Goal: Task Accomplishment & Management: Manage account settings

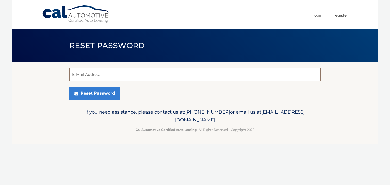
click at [140, 73] on input "E-Mail Address" at bounding box center [195, 74] width 252 height 13
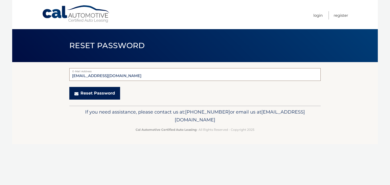
type input "[EMAIL_ADDRESS][DOMAIN_NAME]"
click at [106, 96] on button "Reset Password" at bounding box center [94, 93] width 51 height 13
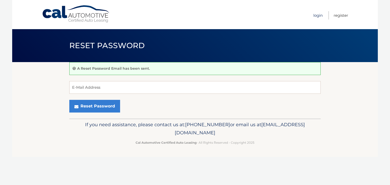
click at [317, 15] on link "Login" at bounding box center [318, 15] width 9 height 8
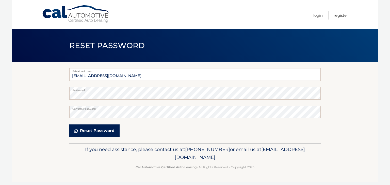
click at [103, 134] on button "Reset Password" at bounding box center [94, 131] width 50 height 13
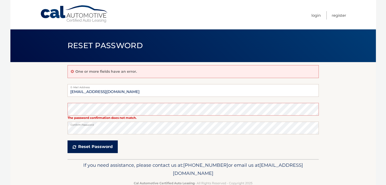
click at [106, 147] on button "Reset Password" at bounding box center [93, 147] width 50 height 13
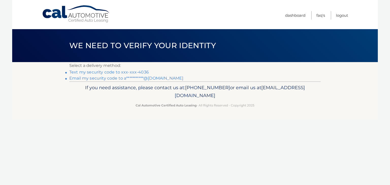
click at [91, 73] on link "Text my security code to xxx-xxx-4036" at bounding box center [109, 72] width 80 height 5
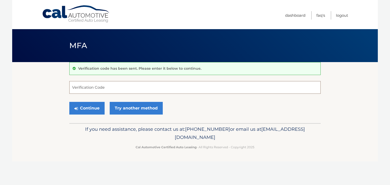
click at [98, 87] on input "Verification Code" at bounding box center [195, 87] width 252 height 13
type input "447070"
click at [83, 110] on button "Continue" at bounding box center [86, 108] width 35 height 13
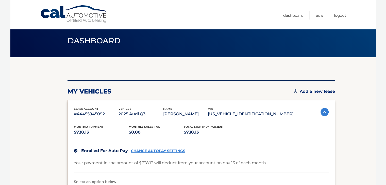
scroll to position [6, 0]
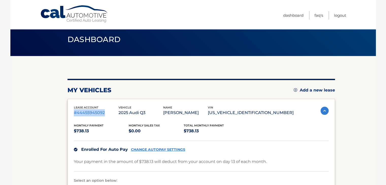
drag, startPoint x: 95, startPoint y: 111, endPoint x: 79, endPoint y: 114, distance: 16.0
click at [72, 114] on div "lease account #44455945092 vehicle 2025 Audi Q3 name [PERSON_NAME] vin [US_VEHI…" at bounding box center [202, 164] width 268 height 130
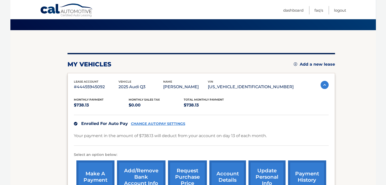
scroll to position [44, 0]
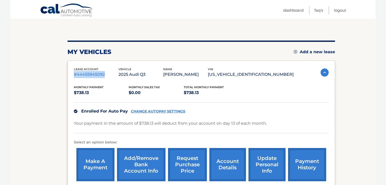
drag, startPoint x: 104, startPoint y: 76, endPoint x: 70, endPoint y: 76, distance: 33.8
click at [70, 76] on div "lease account #44455945092 vehicle 2025 Audi Q3 name ANTHONY ALTOBELLI vin WA1E…" at bounding box center [202, 126] width 268 height 130
copy p "#44455945092"
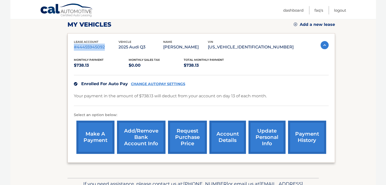
scroll to position [65, 0]
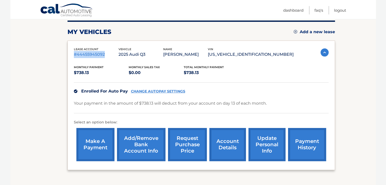
click at [191, 140] on link "request purchase price" at bounding box center [187, 144] width 39 height 33
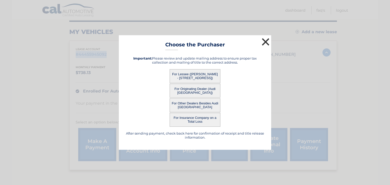
click at [264, 42] on button "×" at bounding box center [266, 42] width 10 height 10
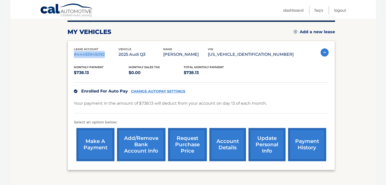
click at [231, 144] on link "account details" at bounding box center [228, 144] width 37 height 33
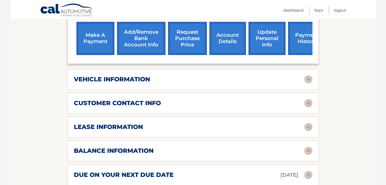
scroll to position [178, 0]
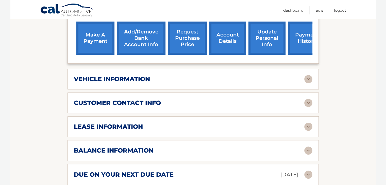
click at [306, 148] on img at bounding box center [309, 151] width 8 height 8
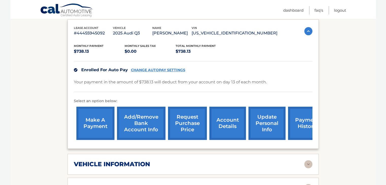
scroll to position [76, 0]
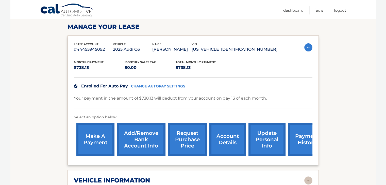
scroll to position [76, 0]
click at [289, 11] on link "Dashboard" at bounding box center [294, 10] width 20 height 8
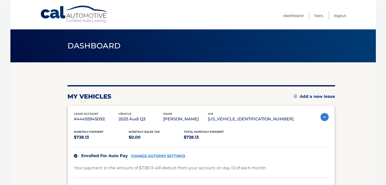
scroll to position [6, 0]
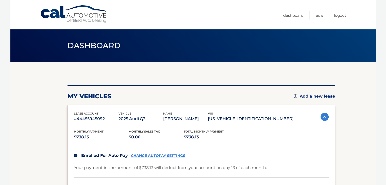
click at [255, 90] on div "my vehicles Add a new lease lease account #44455945092 vehicle 2025 Audi Q3 nam…" at bounding box center [202, 160] width 268 height 150
click at [290, 27] on ul "Dashboard FAQ's Logout" at bounding box center [315, 14] width 63 height 29
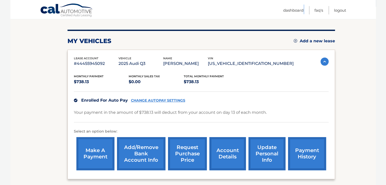
scroll to position [58, 0]
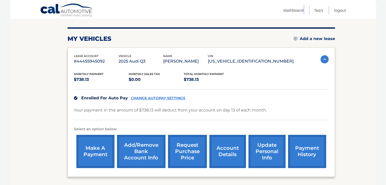
click at [304, 155] on link "payment history" at bounding box center [307, 151] width 38 height 33
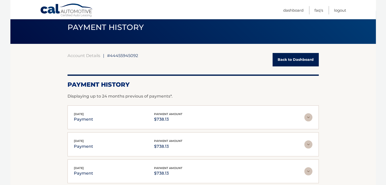
scroll to position [28, 0]
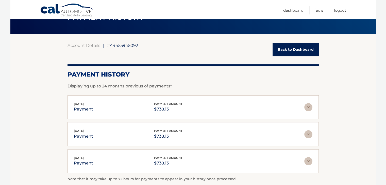
click at [306, 106] on img at bounding box center [309, 107] width 8 height 8
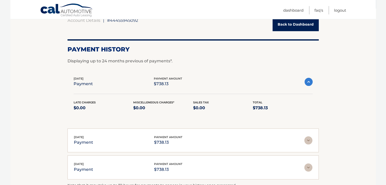
scroll to position [54, 0]
click at [297, 11] on link "Dashboard" at bounding box center [294, 10] width 20 height 8
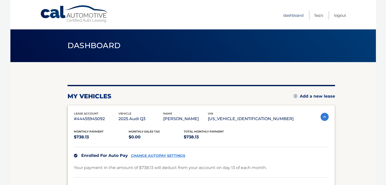
click at [297, 11] on link "Dashboard" at bounding box center [294, 15] width 20 height 8
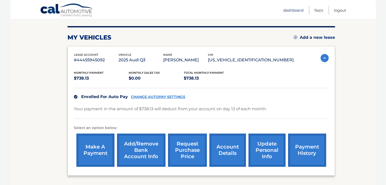
scroll to position [74, 0]
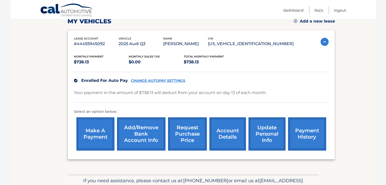
scroll to position [75, 0]
click at [221, 135] on link "account details" at bounding box center [228, 134] width 37 height 33
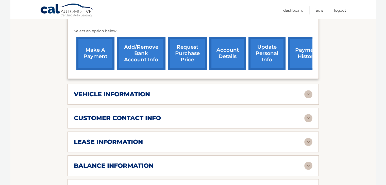
scroll to position [162, 0]
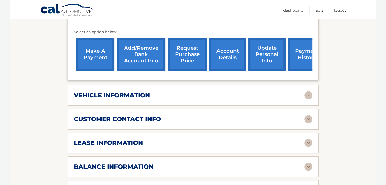
click at [319, 65] on div "lease account #44455945092 vehicle 2025 Audi Q3 name ANTHONY ALTOBELLI vin WA1E…" at bounding box center [194, 15] width 252 height 130
click at [277, 78] on div "lease account #44455945092 vehicle 2025 Audi Q3 name ANTHONY ALTOBELLI vin WA1E…" at bounding box center [194, 15] width 252 height 130
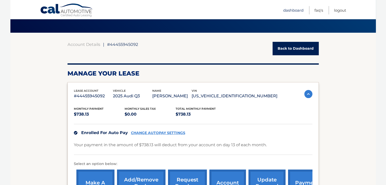
scroll to position [29, 0]
click at [308, 92] on img at bounding box center [309, 94] width 8 height 8
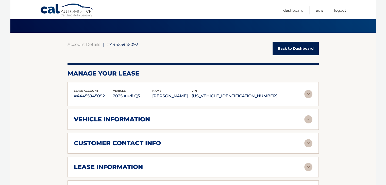
click at [308, 92] on img at bounding box center [309, 94] width 8 height 8
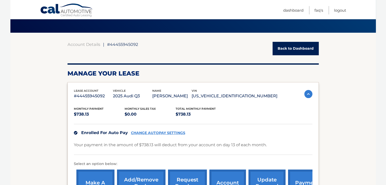
click at [308, 92] on img at bounding box center [309, 94] width 8 height 8
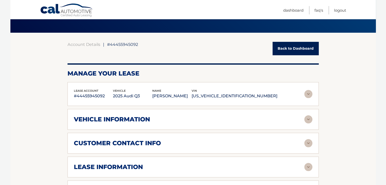
click at [307, 142] on img at bounding box center [309, 144] width 8 height 8
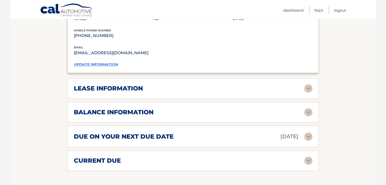
scroll to position [208, 0]
click at [311, 133] on img at bounding box center [309, 137] width 8 height 8
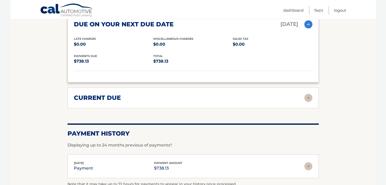
scroll to position [321, 0]
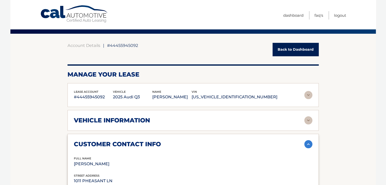
scroll to position [0, 0]
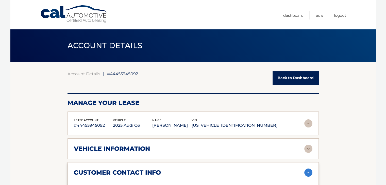
click at [296, 77] on link "Back to Dashboard" at bounding box center [296, 77] width 46 height 13
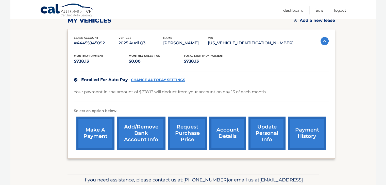
scroll to position [76, 0]
click at [307, 127] on link "payment history" at bounding box center [307, 133] width 38 height 33
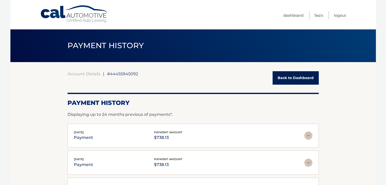
click at [85, 138] on p "payment" at bounding box center [83, 137] width 19 height 7
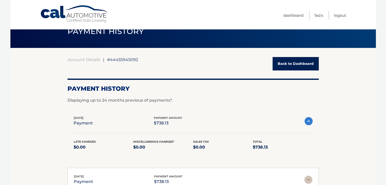
scroll to position [12, 0]
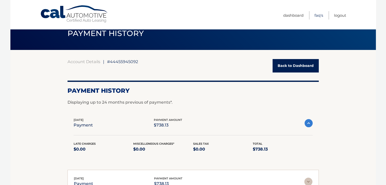
click at [318, 11] on link "FAQ's" at bounding box center [319, 15] width 9 height 8
click at [318, 13] on link "FAQ's" at bounding box center [319, 15] width 9 height 8
click at [289, 68] on link "Back to Dashboard" at bounding box center [296, 65] width 46 height 13
click at [290, 68] on link "Back to Dashboard" at bounding box center [296, 65] width 46 height 13
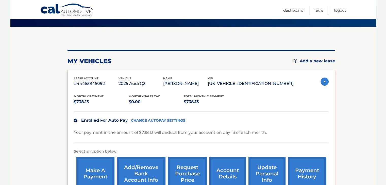
click at [290, 68] on div "my vehicles Add a new lease lease account #44455945092 vehicle 2025 Audi Q3 nam…" at bounding box center [202, 125] width 268 height 150
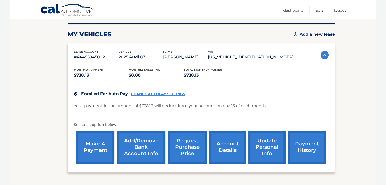
scroll to position [62, 0]
click at [222, 144] on link "account details" at bounding box center [228, 147] width 37 height 33
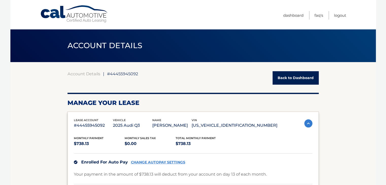
drag, startPoint x: 0, startPoint y: 0, endPoint x: 222, endPoint y: 144, distance: 264.9
click at [222, 144] on p "$738.13" at bounding box center [201, 144] width 51 height 7
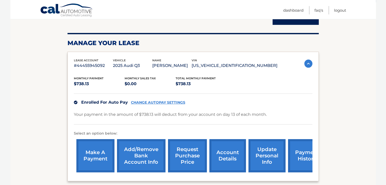
scroll to position [65, 0]
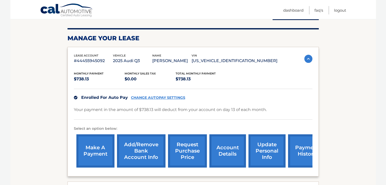
click at [309, 158] on link "payment history" at bounding box center [307, 151] width 38 height 33
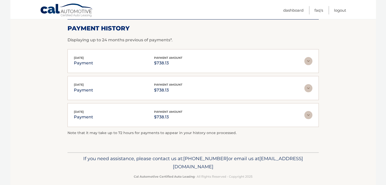
scroll to position [80, 0]
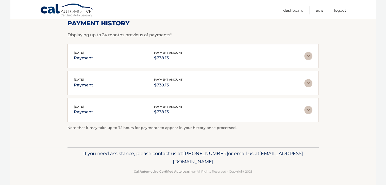
click at [333, 88] on section "Account Details | #44455945092 Back to Dashboard Payment History Displaying up …" at bounding box center [193, 64] width 366 height 165
click at [309, 55] on img at bounding box center [309, 56] width 8 height 8
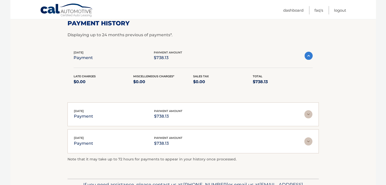
click at [309, 55] on img at bounding box center [309, 56] width 8 height 8
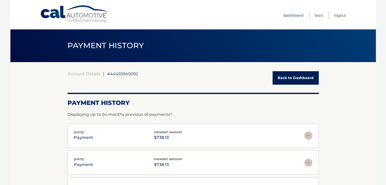
click at [298, 17] on link "Dashboard" at bounding box center [294, 15] width 20 height 8
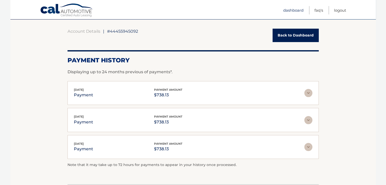
scroll to position [48, 0]
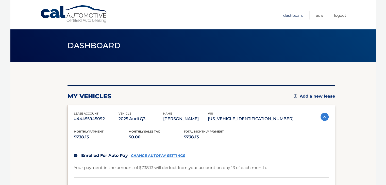
click at [298, 17] on link "Dashboard" at bounding box center [294, 15] width 20 height 8
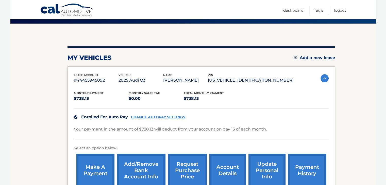
scroll to position [65, 0]
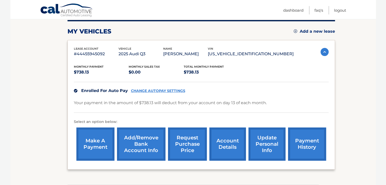
click at [304, 144] on link "payment history" at bounding box center [307, 144] width 38 height 33
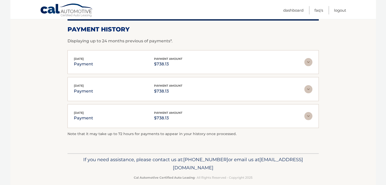
scroll to position [80, 0]
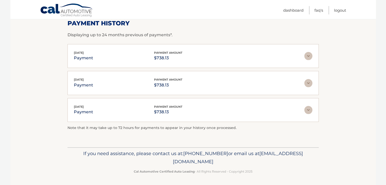
click at [310, 57] on img at bounding box center [309, 56] width 8 height 8
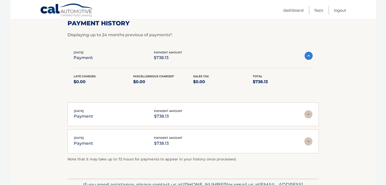
drag, startPoint x: 280, startPoint y: 80, endPoint x: 287, endPoint y: 76, distance: 8.5
click at [280, 80] on p "$738.13" at bounding box center [283, 82] width 60 height 7
click at [310, 57] on img at bounding box center [309, 56] width 8 height 8
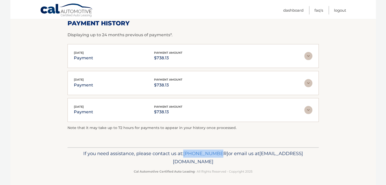
drag, startPoint x: 212, startPoint y: 152, endPoint x: 243, endPoint y: 154, distance: 30.5
click at [228, 154] on span "[PHONE_NUMBER]" at bounding box center [205, 154] width 45 height 6
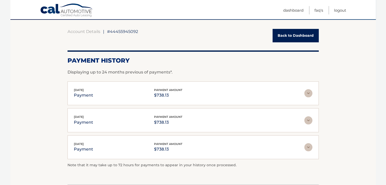
scroll to position [0, 0]
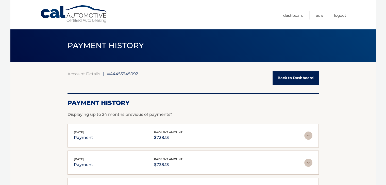
click at [292, 80] on link "Back to Dashboard" at bounding box center [296, 77] width 46 height 13
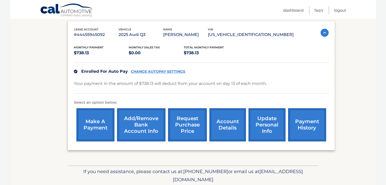
scroll to position [103, 0]
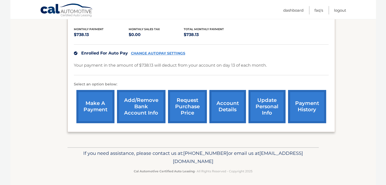
click at [232, 105] on link "account details" at bounding box center [228, 106] width 37 height 33
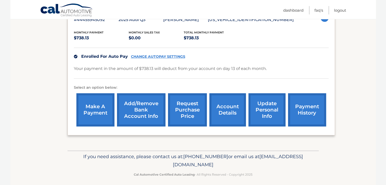
scroll to position [90, 0]
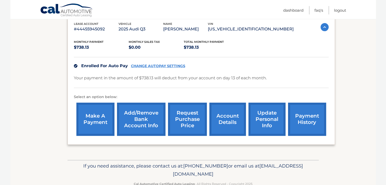
drag, startPoint x: 235, startPoint y: 130, endPoint x: 369, endPoint y: 99, distance: 137.6
click at [369, 99] on section "my vehicles Add a new lease lease account #44455945092 vehicle 2025 Audi Q3 nam…" at bounding box center [193, 66] width 366 height 188
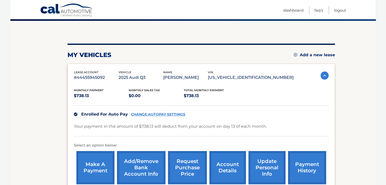
scroll to position [103, 0]
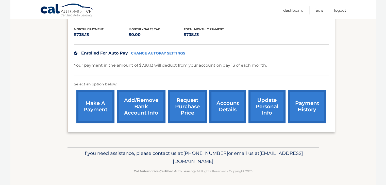
click at [234, 105] on link "account details" at bounding box center [228, 106] width 37 height 33
click at [277, 21] on div "Monthly Payment $738.13 Monthly sales Tax $0.00 Total Monthly Payment $738.13 E…" at bounding box center [201, 73] width 255 height 106
click at [228, 107] on link "account details" at bounding box center [228, 106] width 37 height 33
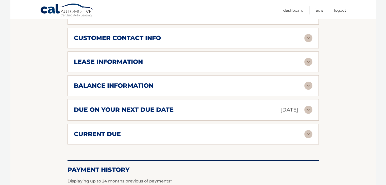
scroll to position [246, 0]
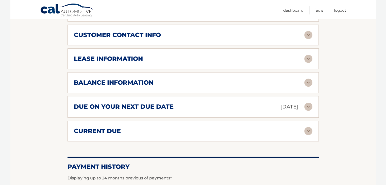
click at [307, 83] on img at bounding box center [309, 83] width 8 height 8
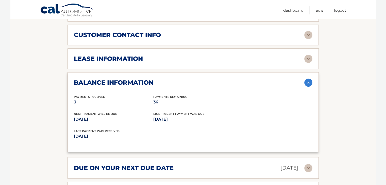
click at [307, 166] on img at bounding box center [309, 168] width 8 height 8
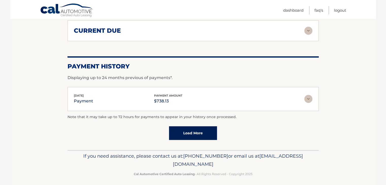
scroll to position [459, 0]
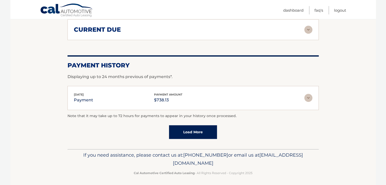
click at [200, 133] on link "Load More" at bounding box center [193, 133] width 48 height 14
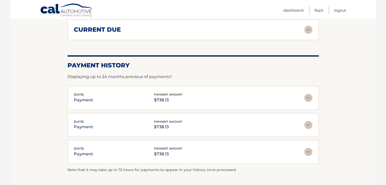
click at [319, 11] on link "FAQ's" at bounding box center [319, 10] width 9 height 8
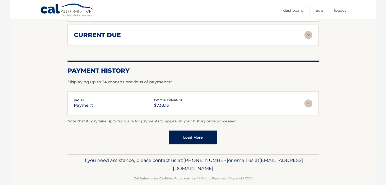
scroll to position [344, 0]
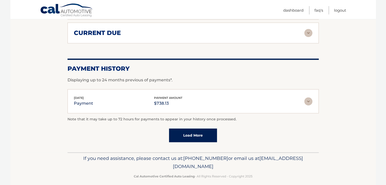
click at [197, 138] on link "Load More" at bounding box center [193, 136] width 48 height 14
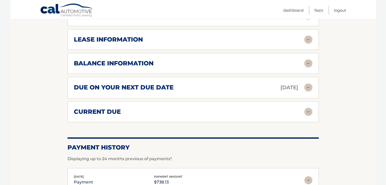
scroll to position [265, 0]
click at [306, 63] on img at bounding box center [309, 63] width 8 height 8
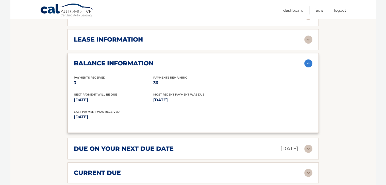
click at [306, 63] on img at bounding box center [309, 63] width 8 height 8
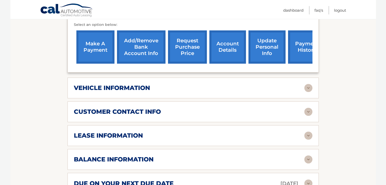
scroll to position [166, 0]
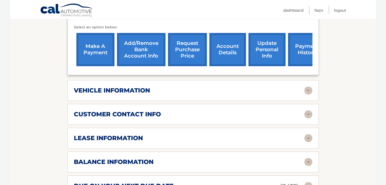
click at [306, 63] on link "payment history" at bounding box center [307, 49] width 38 height 33
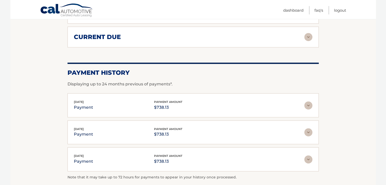
scroll to position [388, 0]
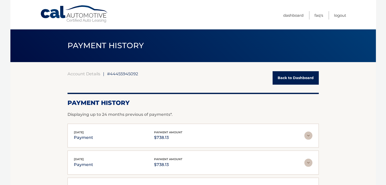
scroll to position [80, 0]
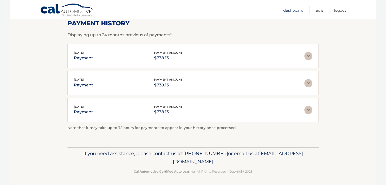
click at [291, 11] on link "Dashboard" at bounding box center [294, 10] width 20 height 8
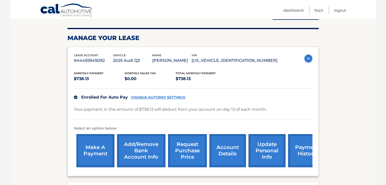
scroll to position [66, 0]
